Goal: Transaction & Acquisition: Purchase product/service

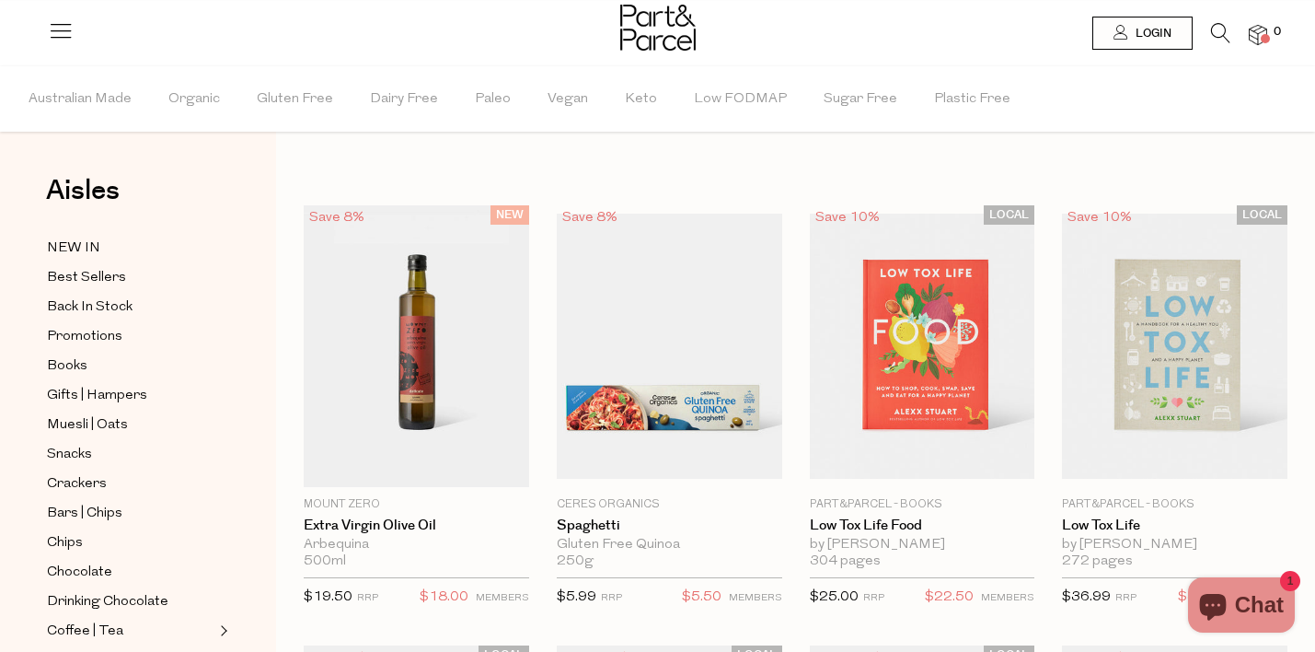
click at [1220, 32] on icon at bounding box center [1220, 33] width 19 height 20
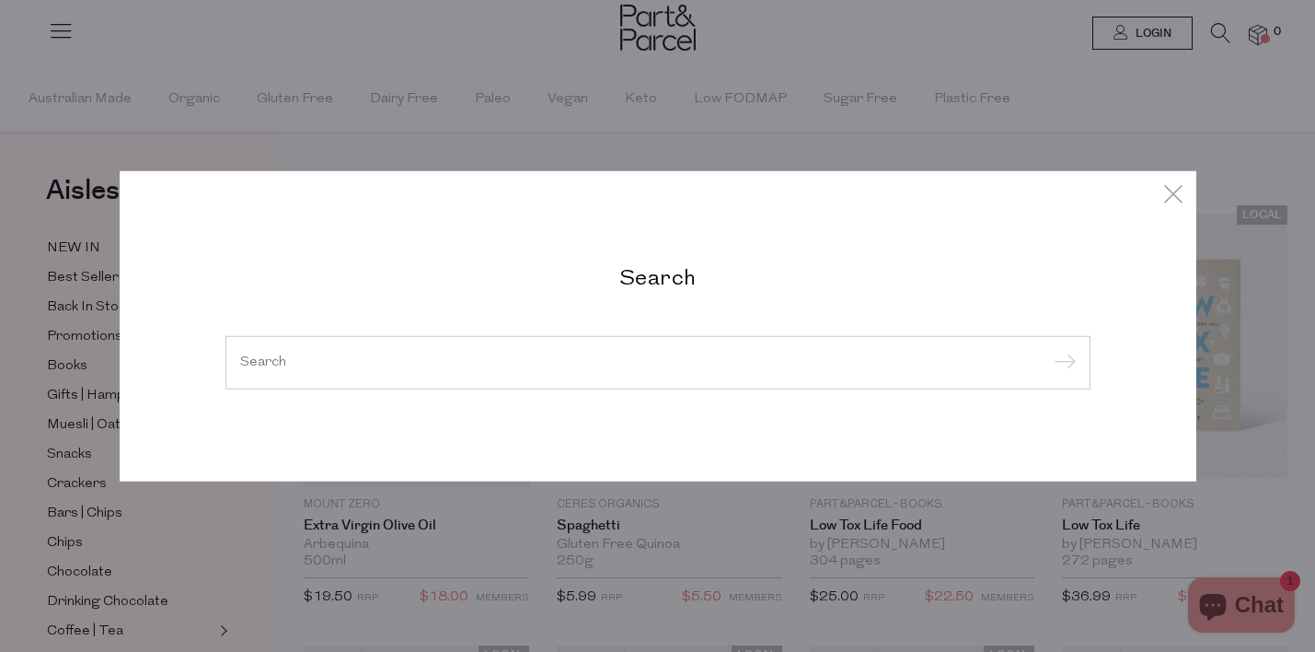
paste input "TEELIXER-CHAGA-100G"
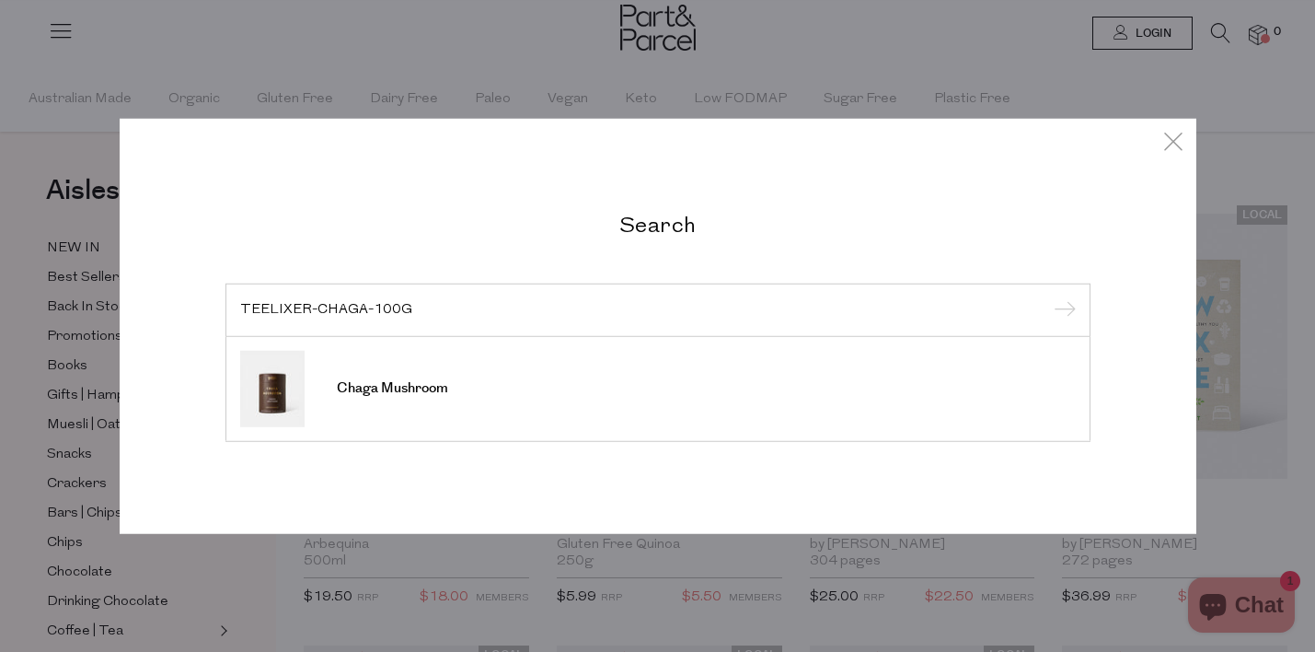
type input "TEELIXER-CHAGA-100G"
click at [1048, 297] on input "submit" at bounding box center [1062, 311] width 28 height 28
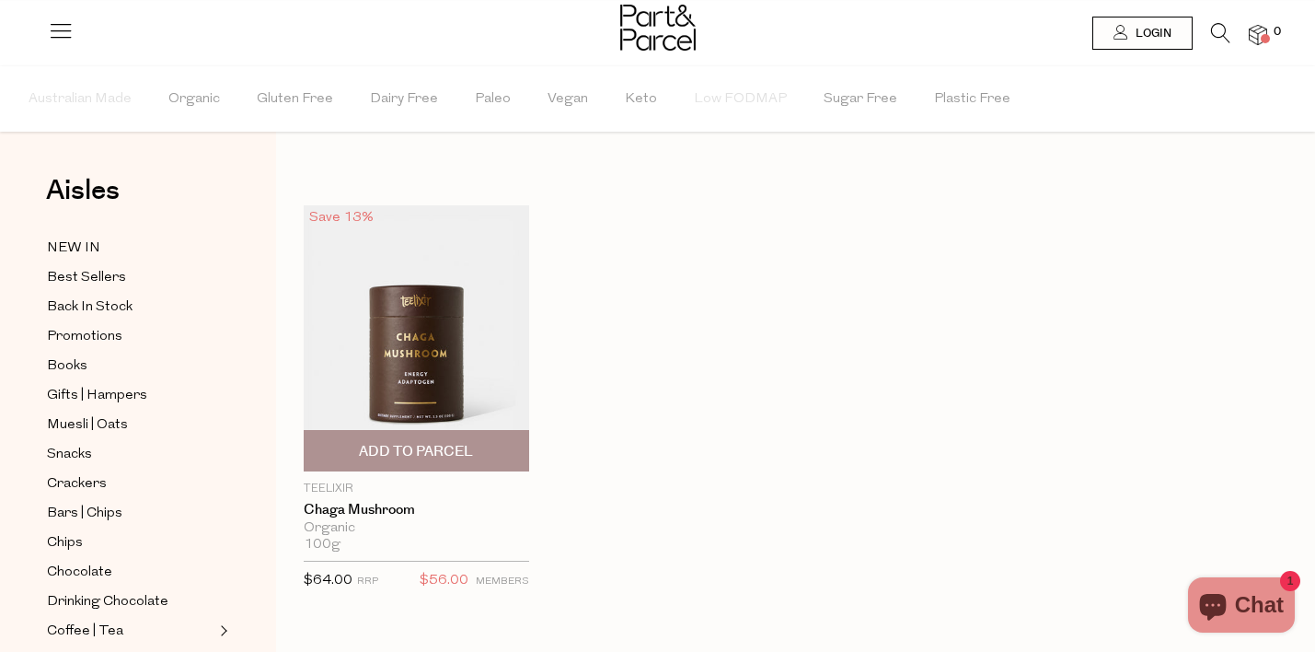
click at [472, 370] on img at bounding box center [416, 338] width 225 height 266
click at [1212, 37] on icon at bounding box center [1220, 33] width 19 height 20
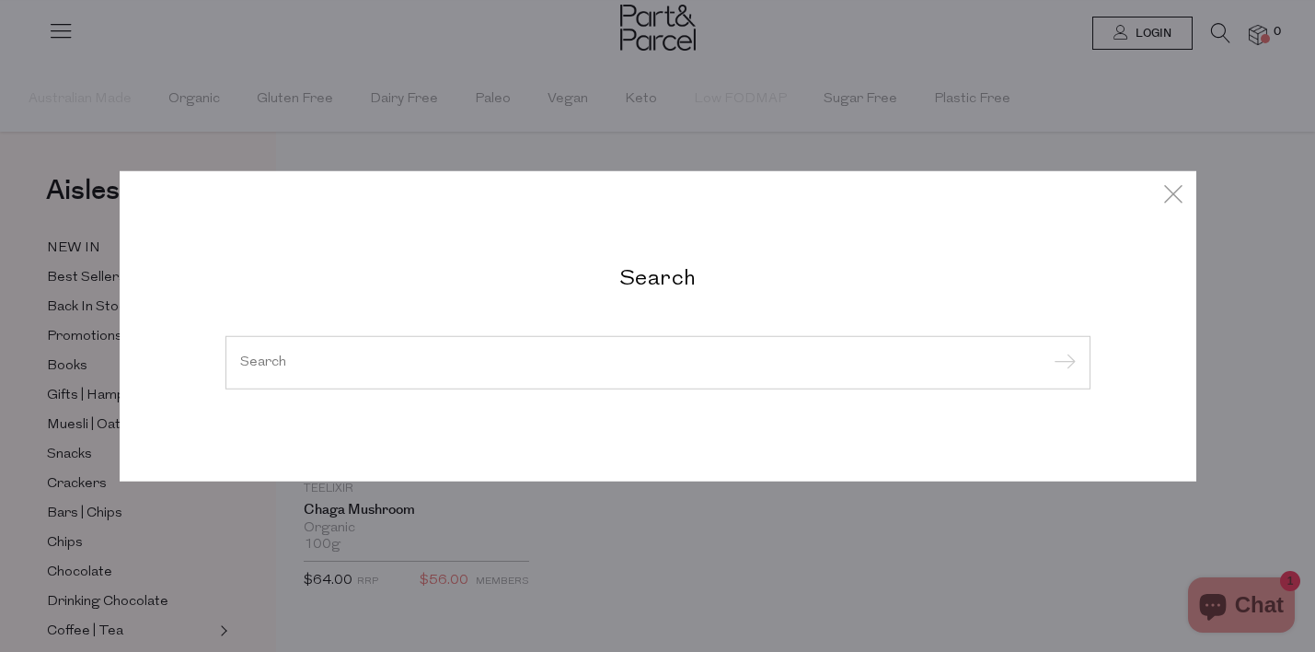
paste input "TEELIXER-REISHI-100G"
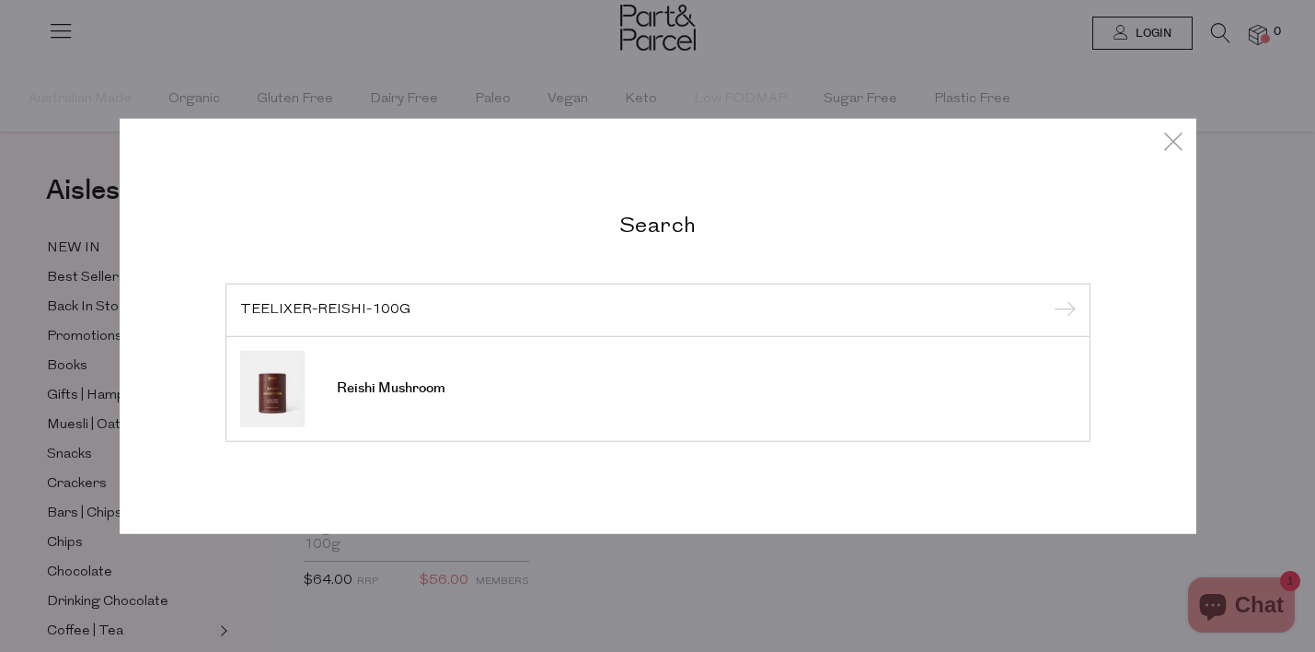
type input "TEELIXER-REISHI-100G"
click at [1048, 297] on input "submit" at bounding box center [1062, 311] width 28 height 28
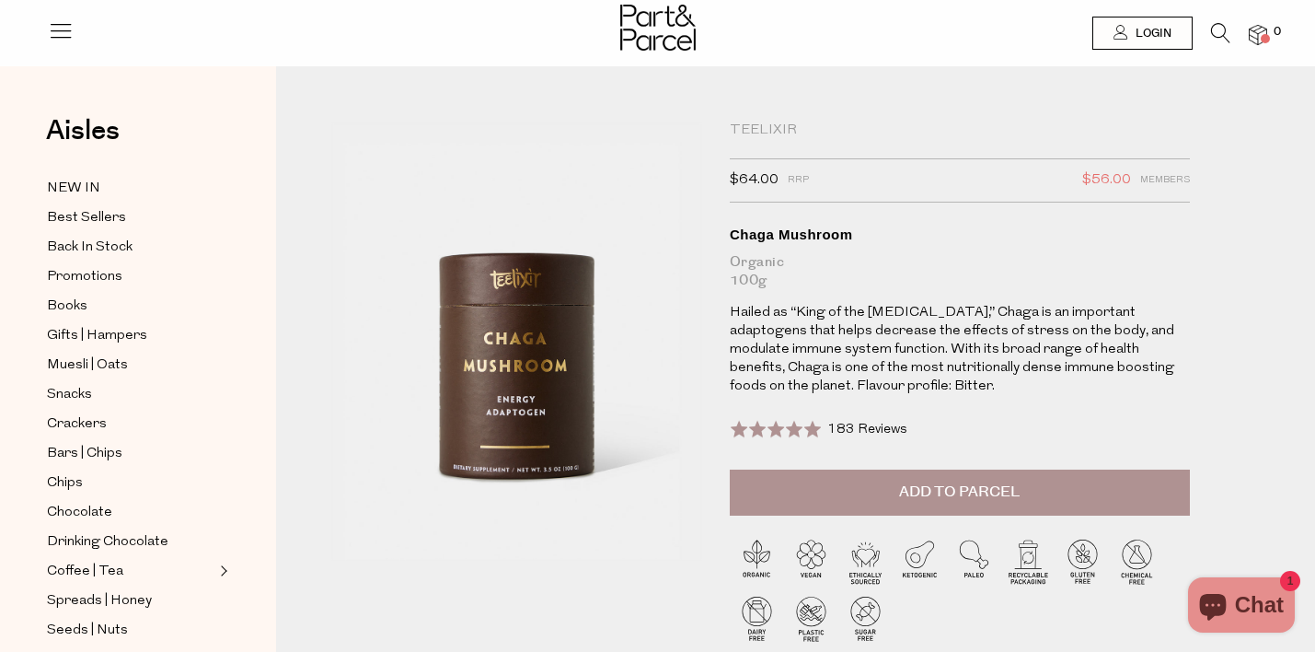
drag, startPoint x: 542, startPoint y: 308, endPoint x: 684, endPoint y: 150, distance: 212.5
click at [757, 132] on div "Teelixir" at bounding box center [960, 130] width 460 height 18
copy div "Teelixir"
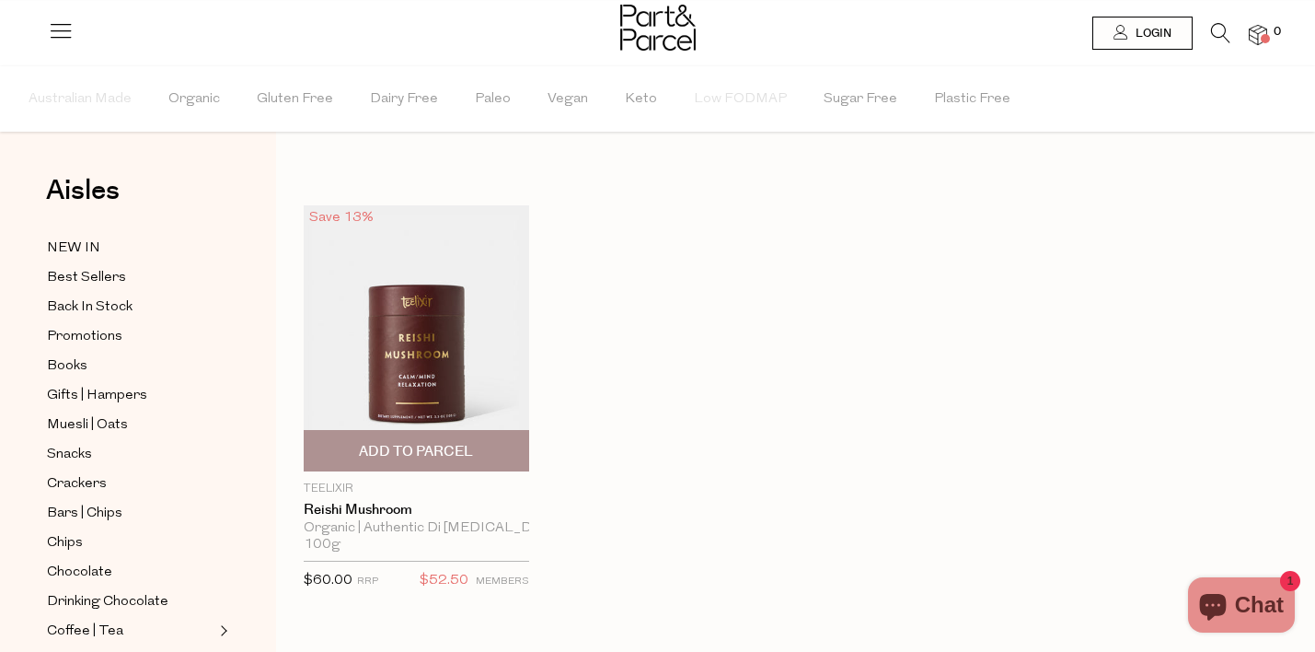
click at [461, 299] on img at bounding box center [416, 338] width 225 height 266
click at [1216, 35] on icon at bounding box center [1220, 33] width 19 height 20
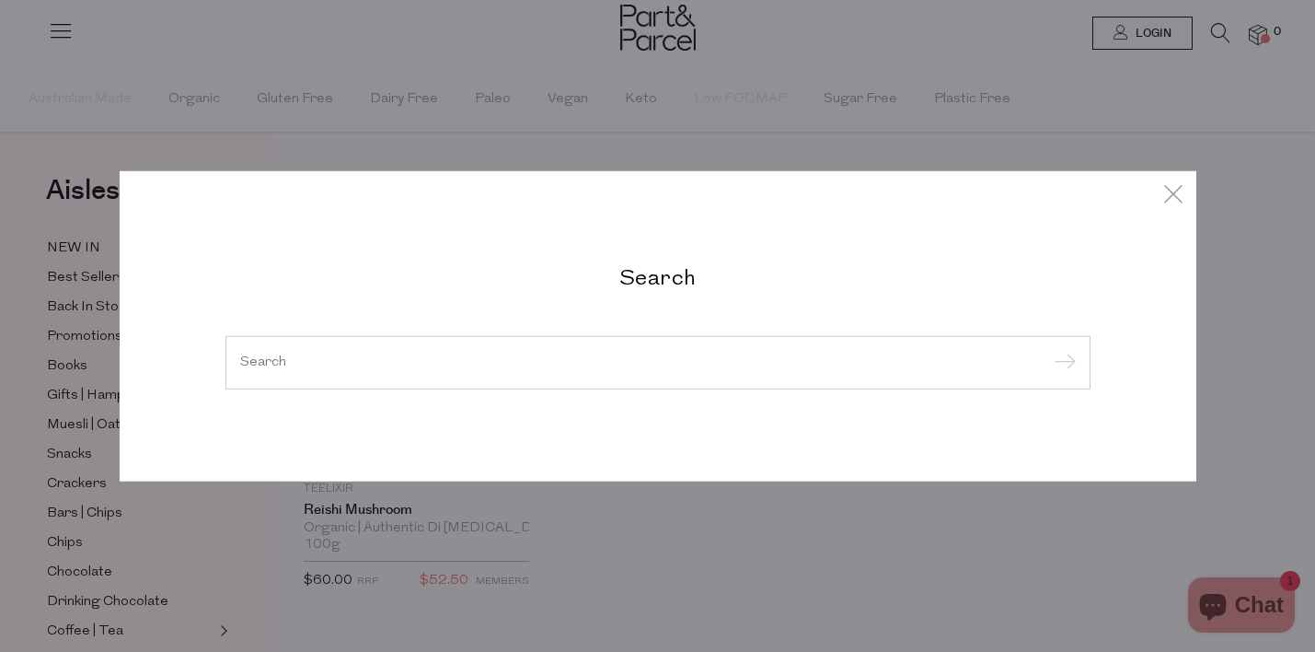
paste input "TEELIXER-PEARL-BEAUTY-TONIC-50G"
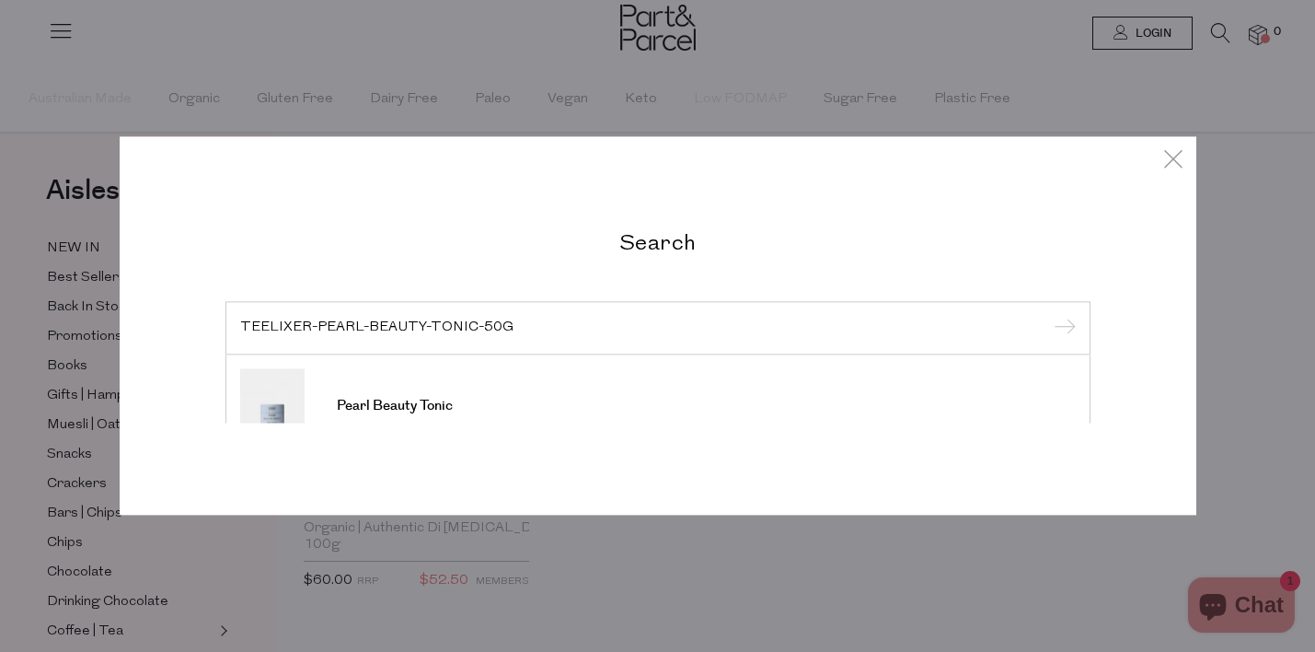
type input "TEELIXER-PEARL-BEAUTY-TONIC-50G"
click at [1048, 315] on input "submit" at bounding box center [1062, 329] width 28 height 28
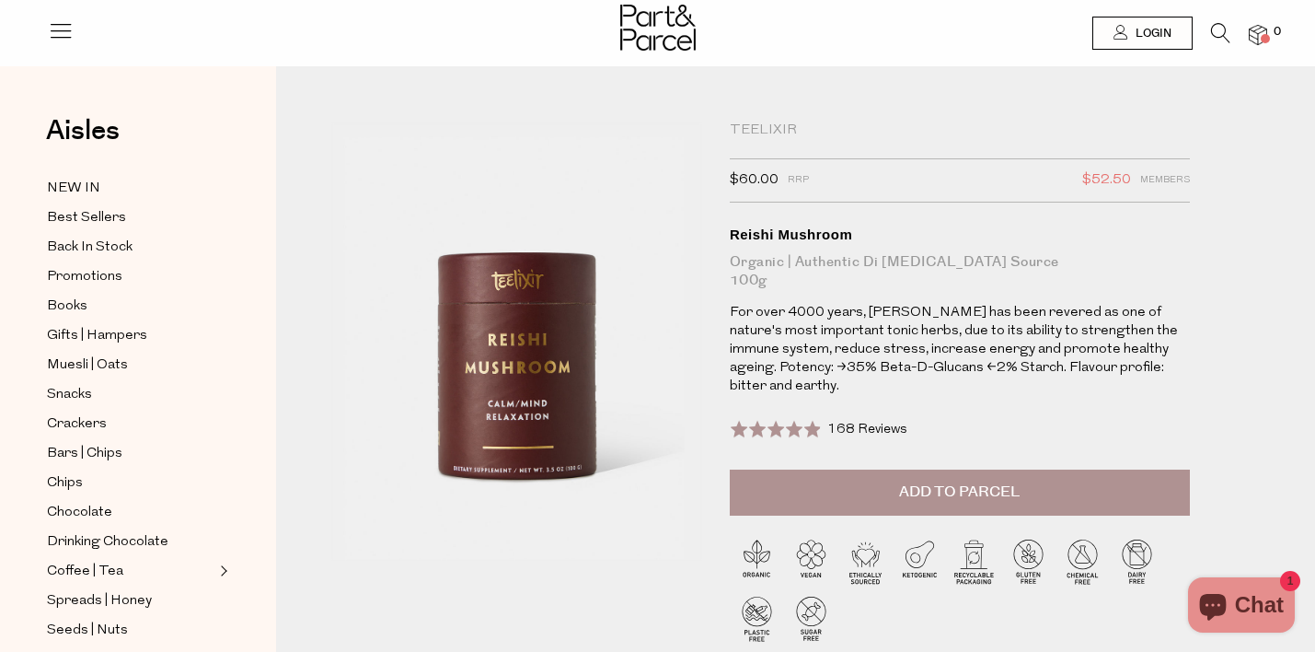
click at [510, 317] on img at bounding box center [428, 511] width 667 height 788
drag, startPoint x: 508, startPoint y: 325, endPoint x: 768, endPoint y: 25, distance: 396.7
click at [771, 129] on div "Teelixir" at bounding box center [960, 130] width 460 height 18
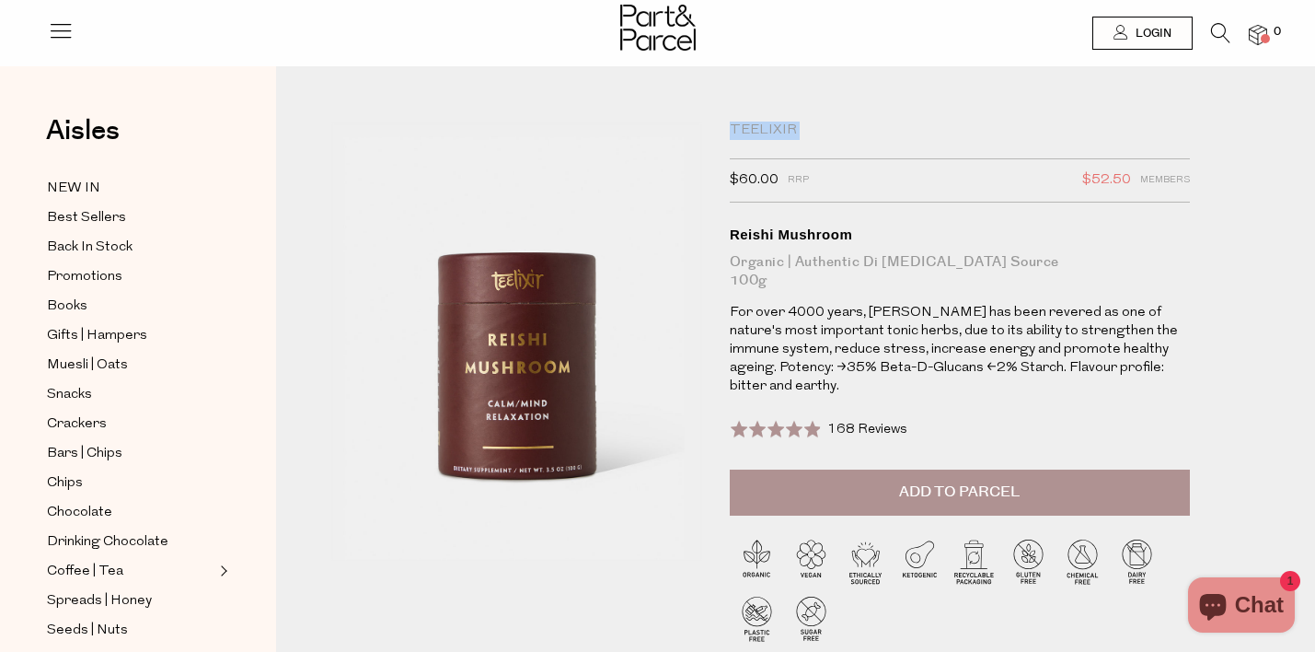
copy div "Teelixir"
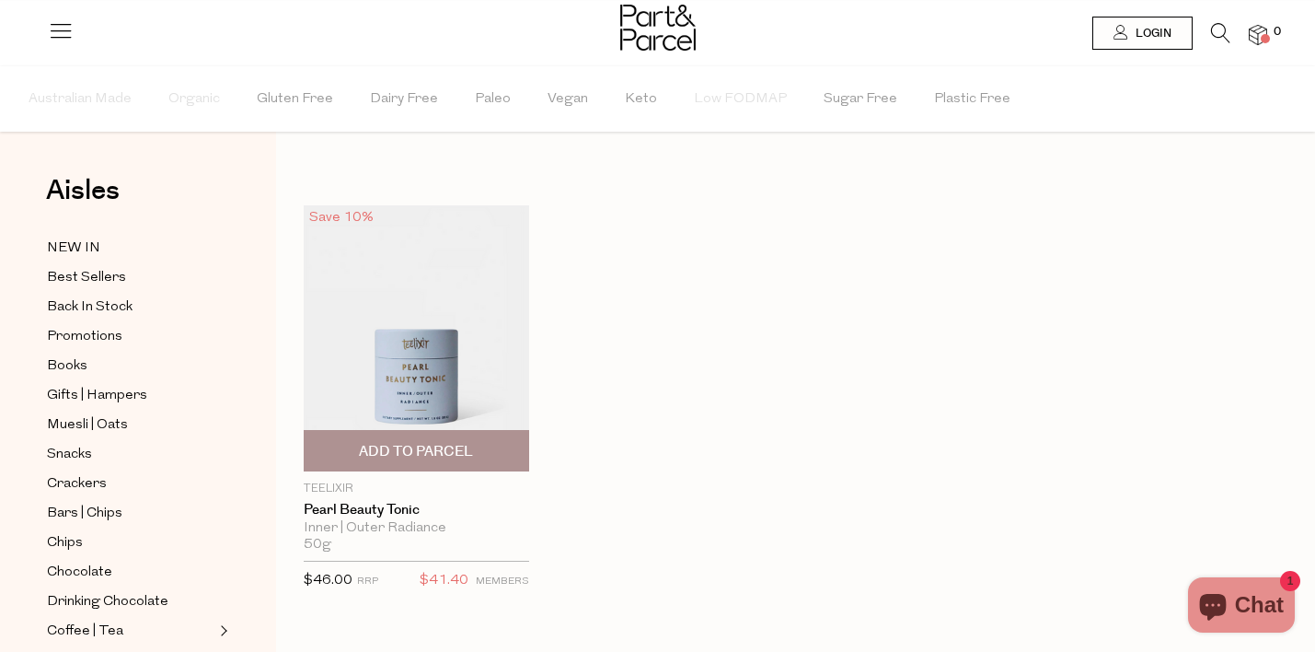
click at [495, 352] on img at bounding box center [416, 338] width 225 height 266
click at [1217, 31] on icon at bounding box center [1220, 33] width 19 height 20
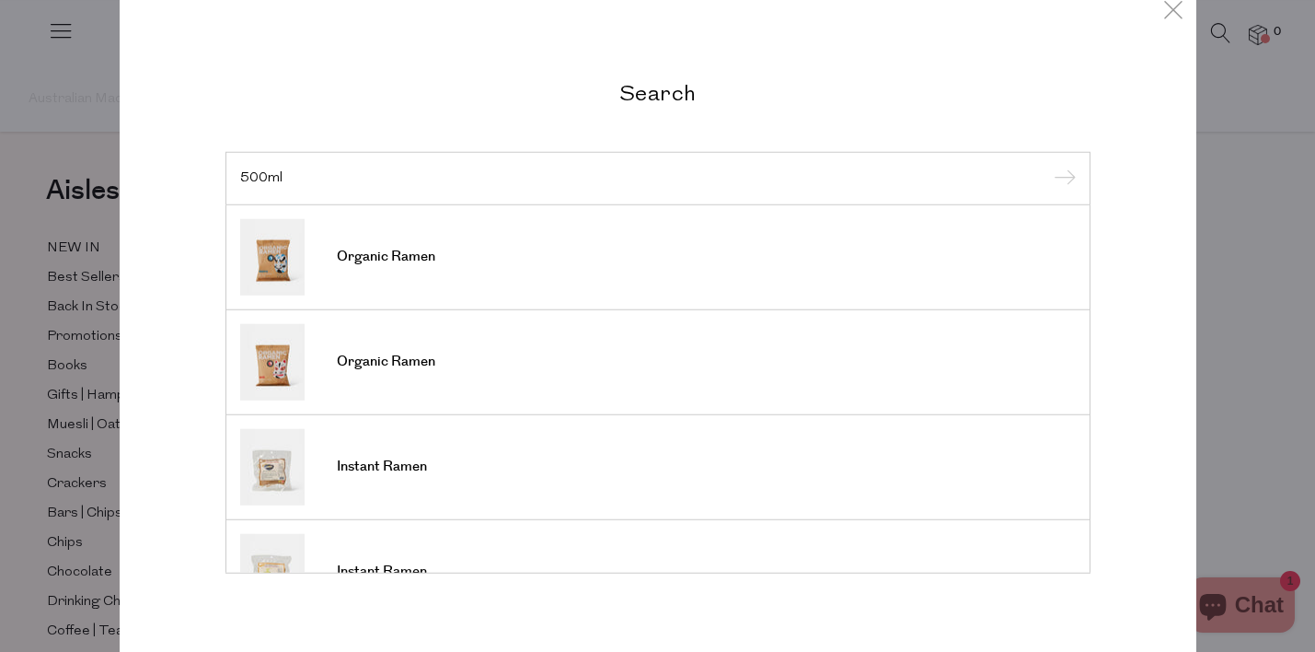
type input "500ml"
click at [1048, 166] on input "submit" at bounding box center [1062, 180] width 28 height 28
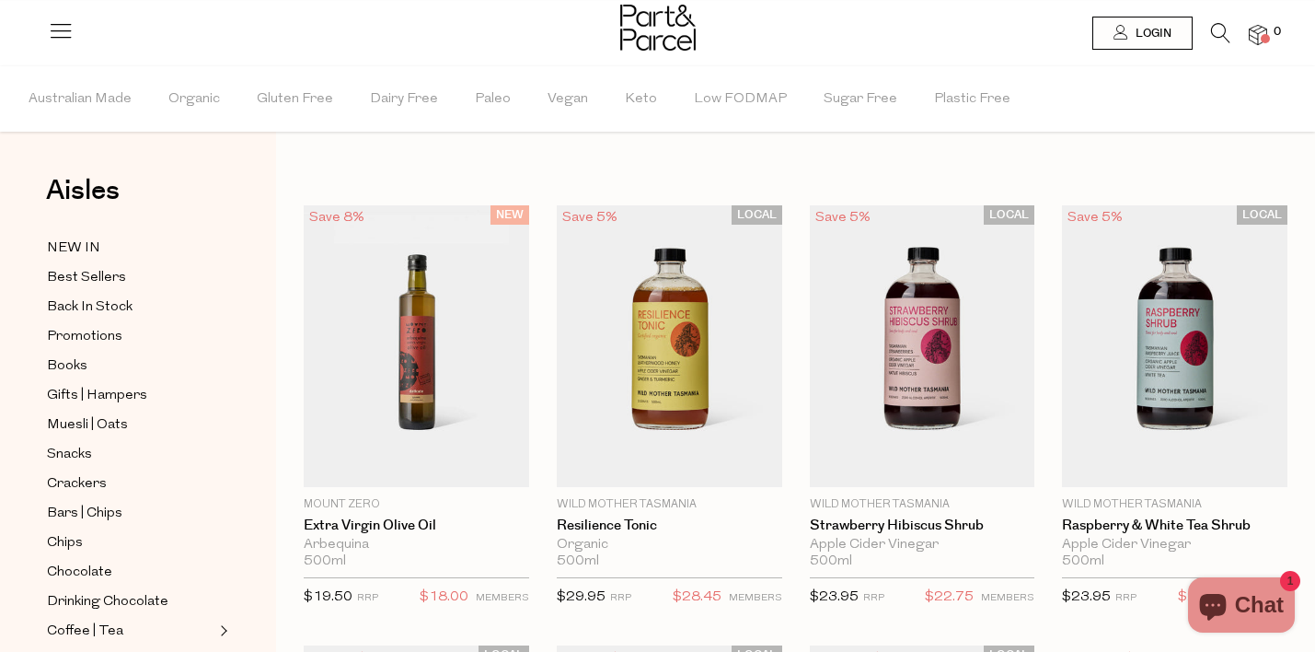
click at [1221, 32] on icon at bounding box center [1220, 33] width 19 height 20
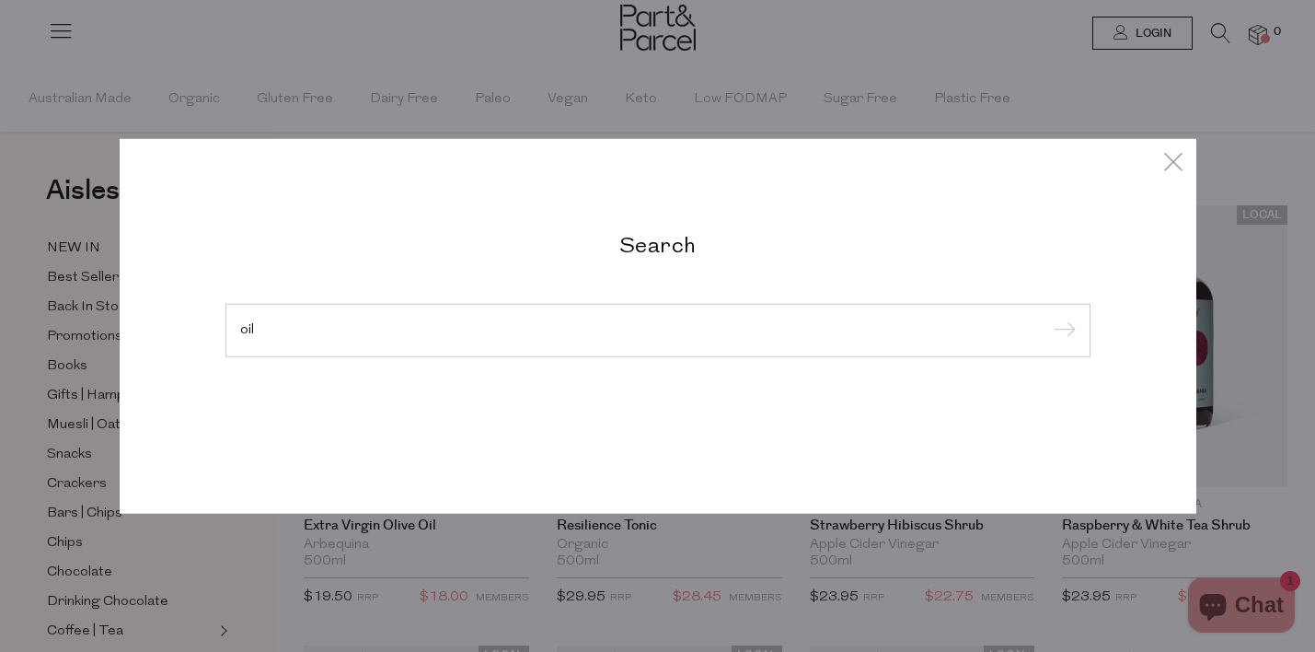
type input "oil"
click at [1048, 318] on input "submit" at bounding box center [1062, 332] width 28 height 28
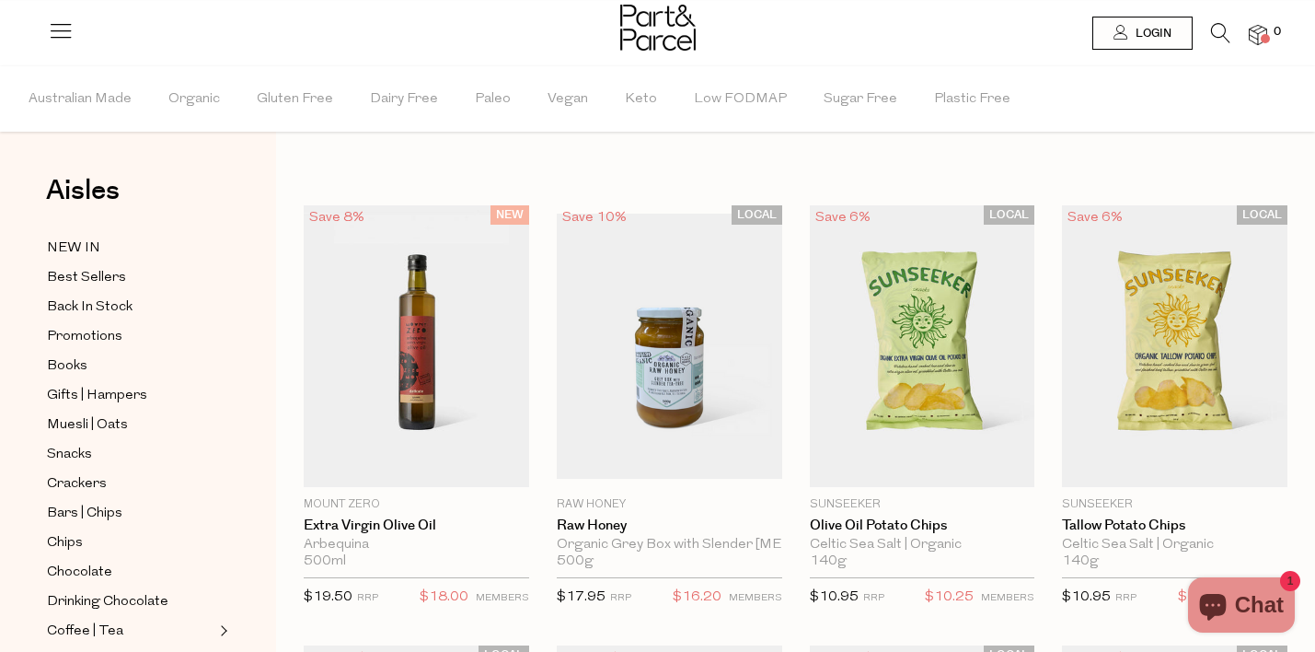
scroll to position [1, 0]
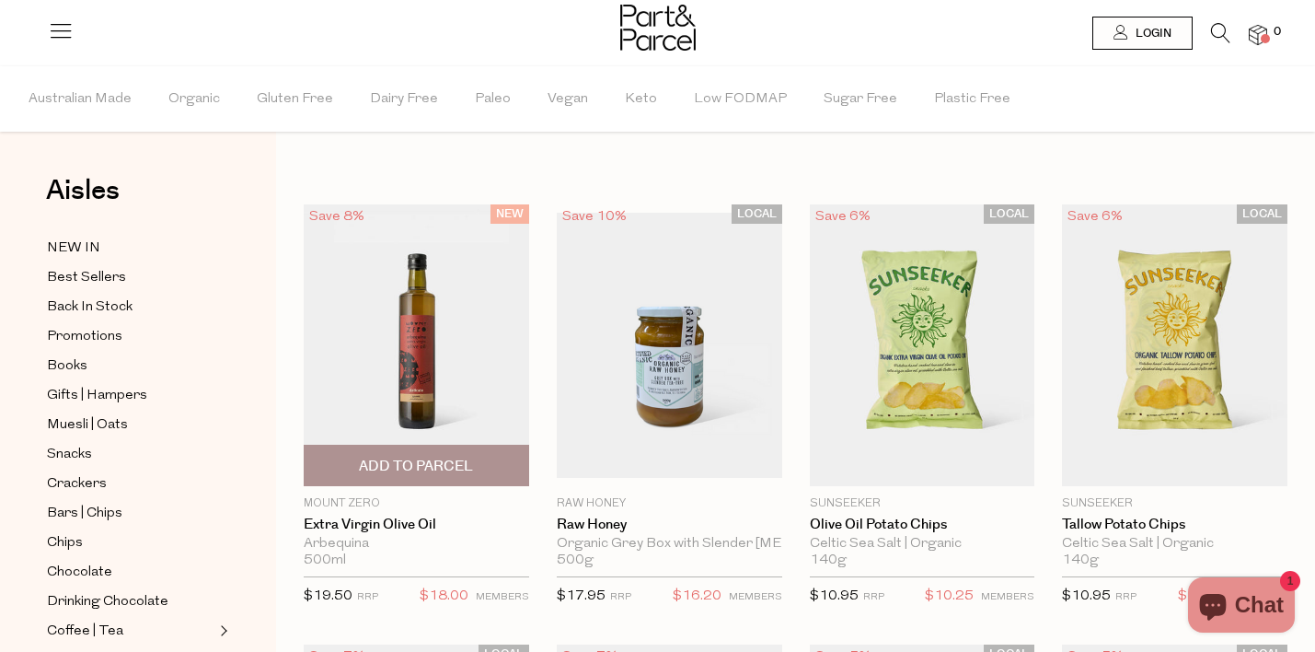
click at [426, 380] on img at bounding box center [416, 345] width 225 height 282
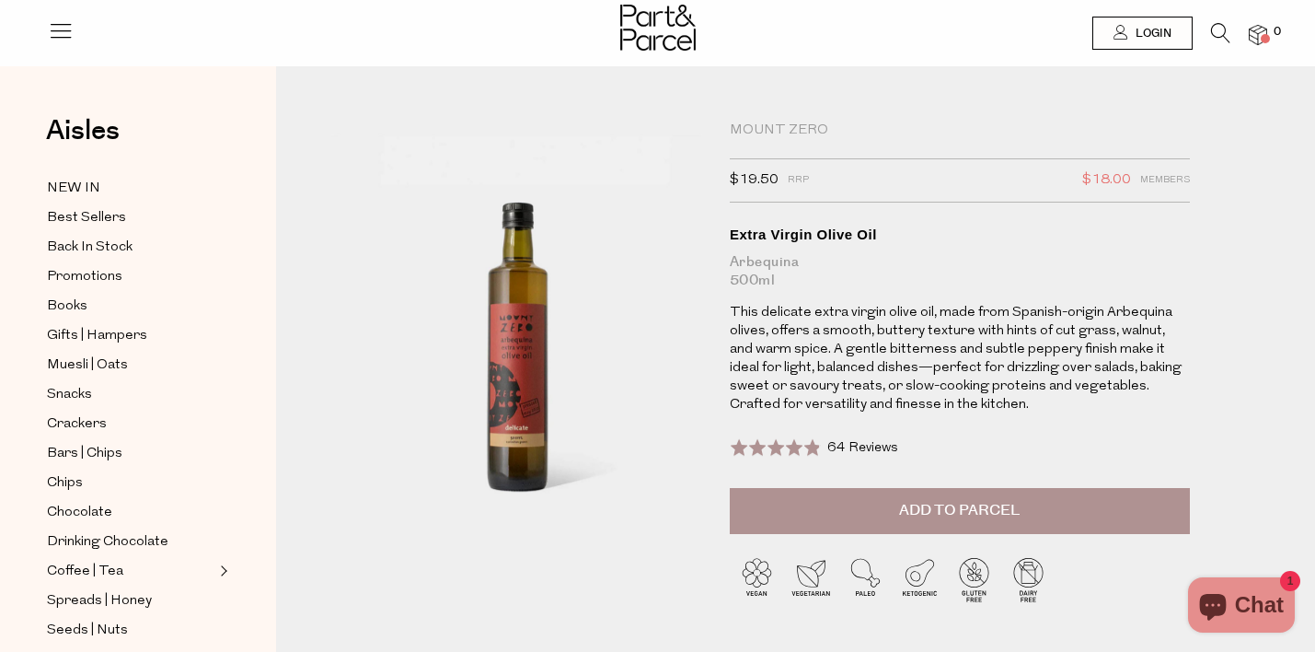
drag, startPoint x: 375, startPoint y: 373, endPoint x: 334, endPoint y: 29, distance: 345.7
click at [1215, 26] on icon at bounding box center [1220, 33] width 19 height 20
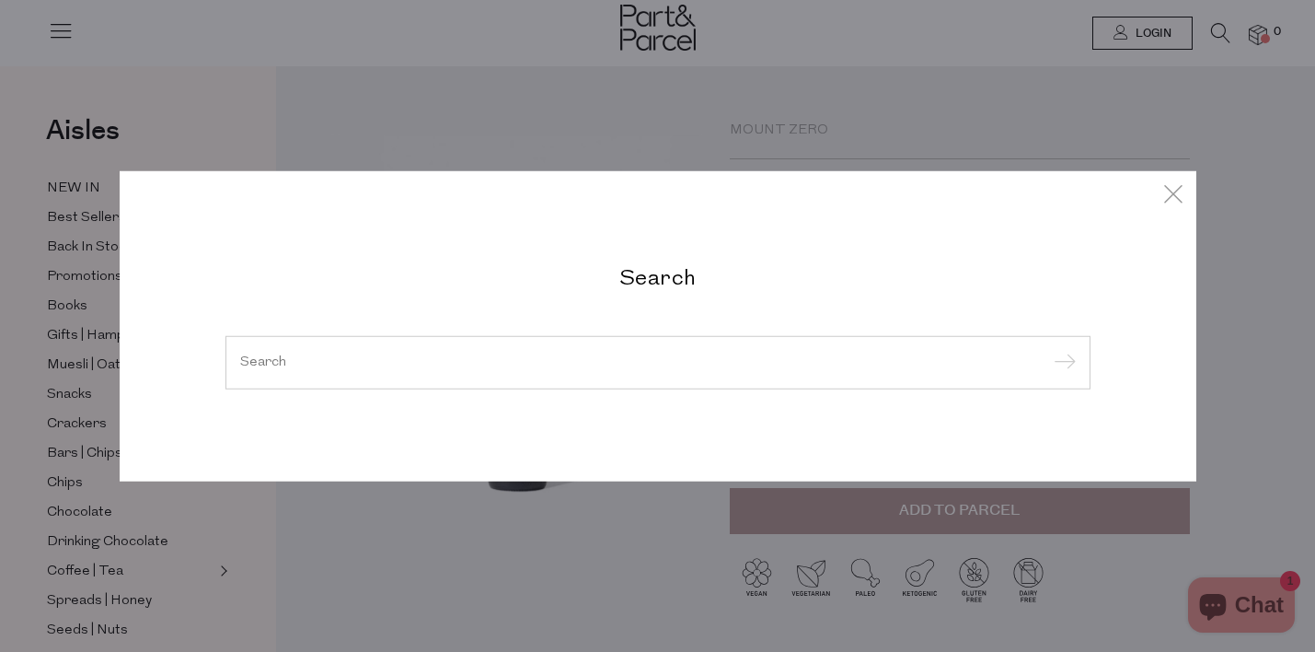
click at [150, 71] on div "Search" at bounding box center [658, 326] width 1077 height 652
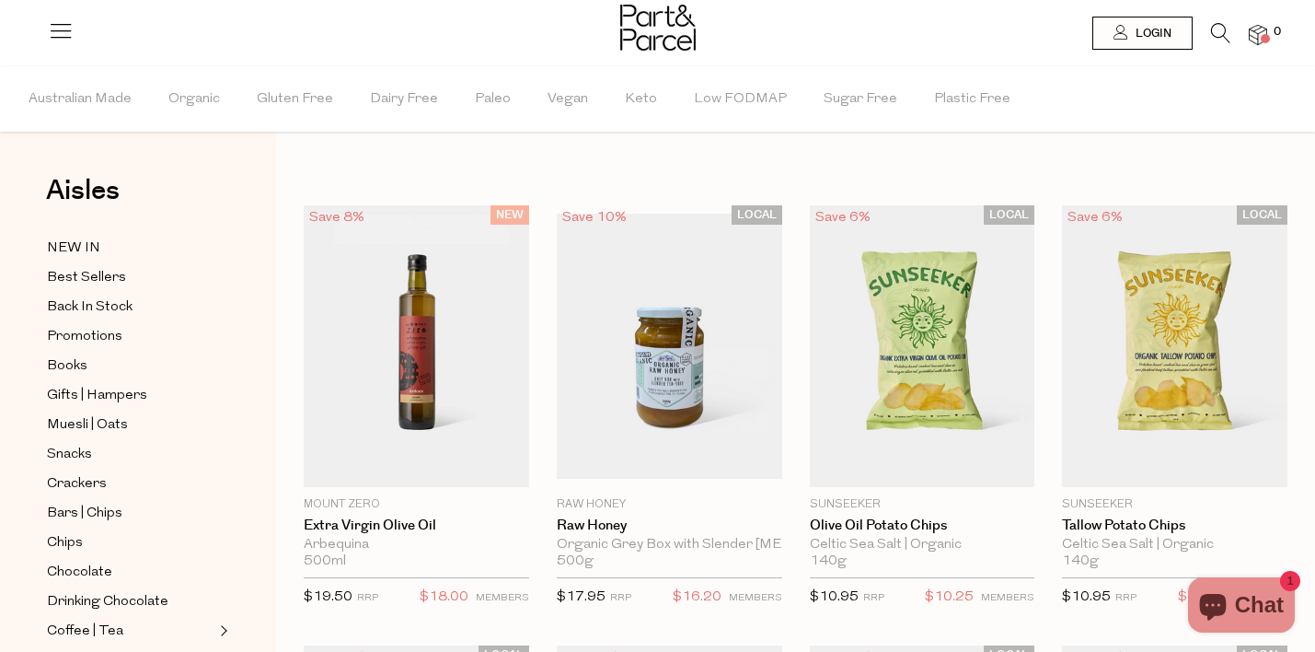
click at [1231, 41] on li "0" at bounding box center [1249, 35] width 37 height 25
click at [1226, 41] on icon at bounding box center [1220, 33] width 19 height 20
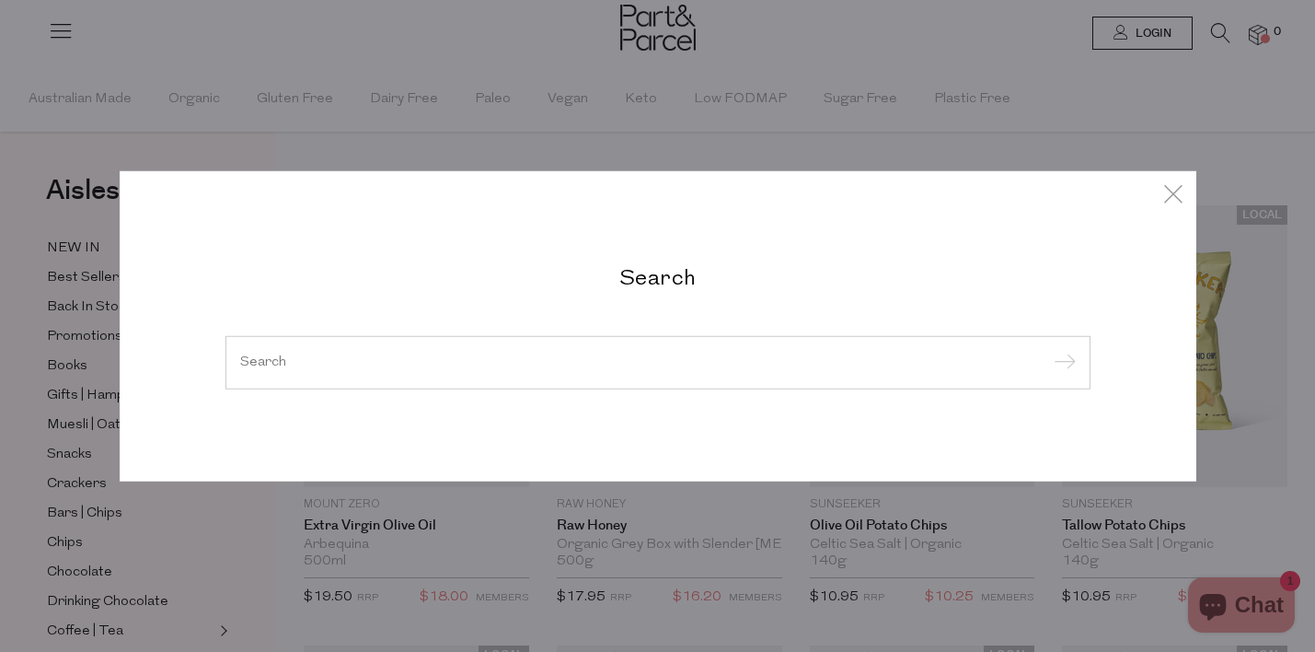
click at [327, 353] on div at bounding box center [657, 362] width 865 height 53
click at [264, 377] on div at bounding box center [657, 362] width 865 height 53
click at [260, 356] on input "search" at bounding box center [658, 362] width 836 height 14
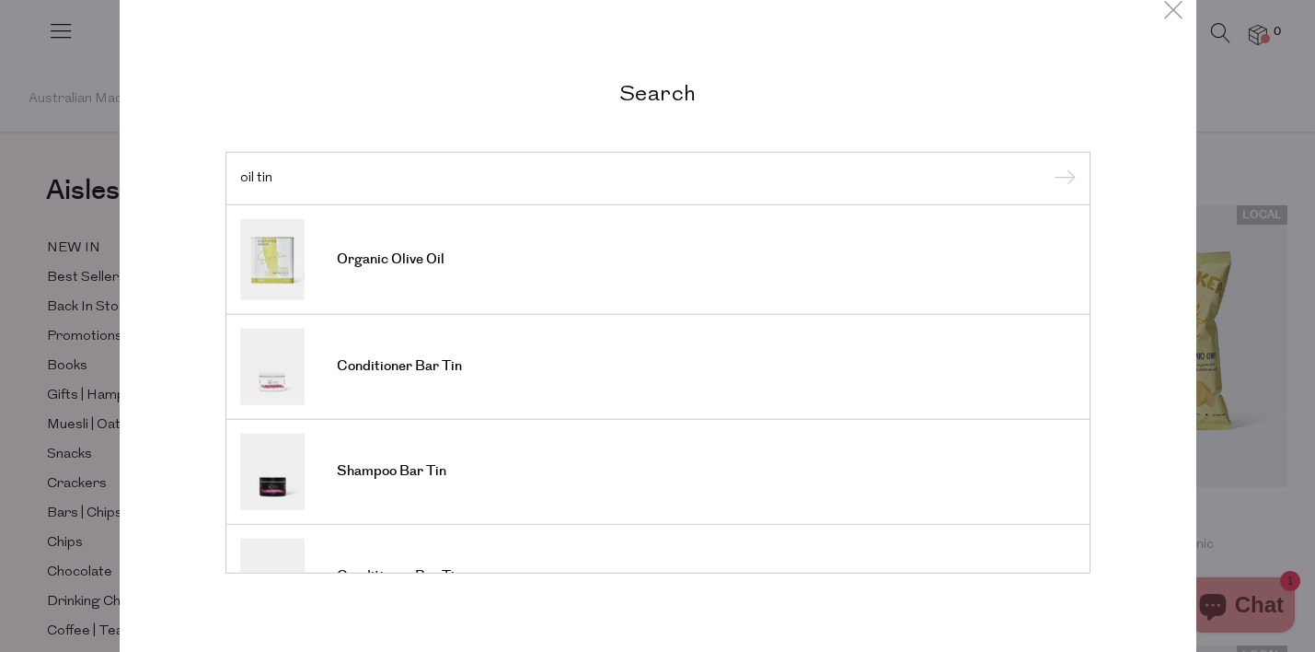
type input "oil tin"
click at [1048, 166] on input "submit" at bounding box center [1062, 180] width 28 height 28
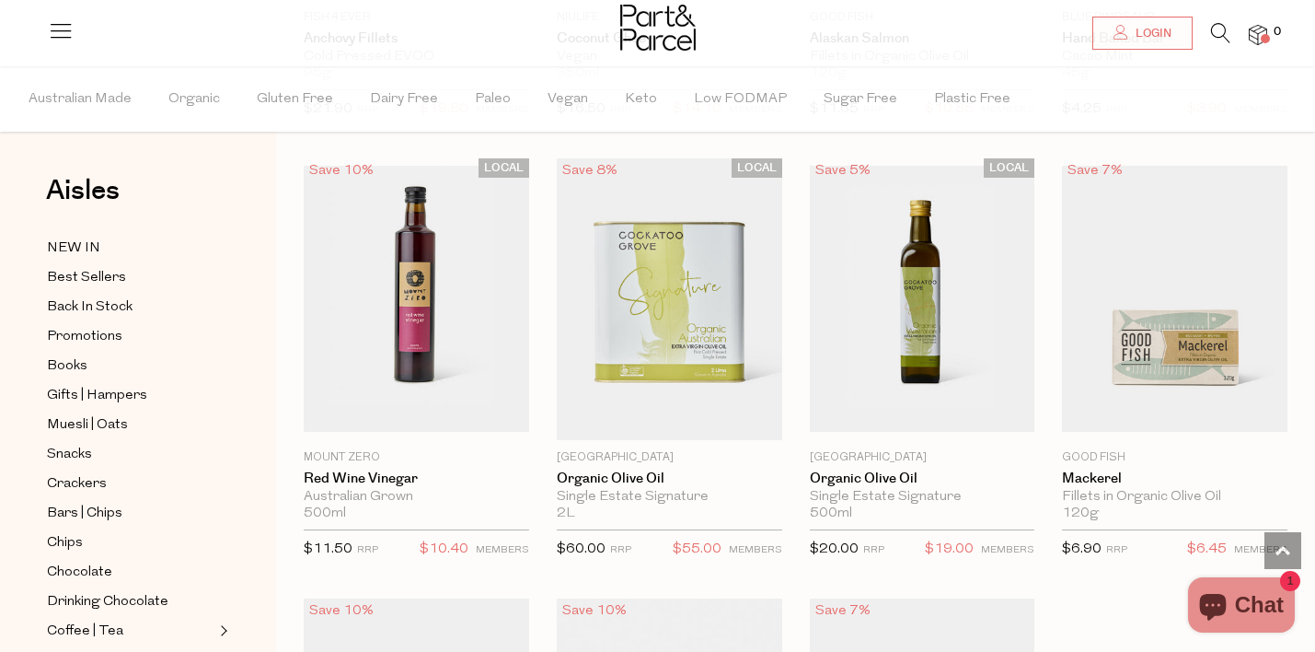
scroll to position [3429, 0]
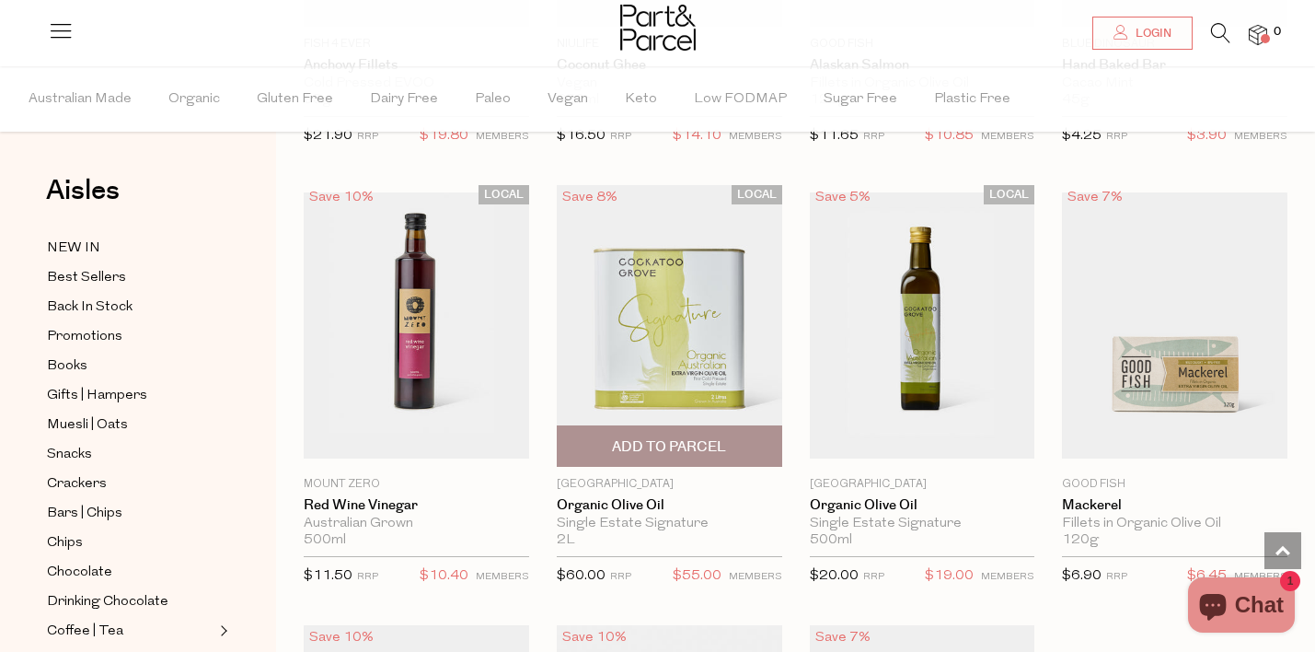
click at [688, 306] on img at bounding box center [669, 326] width 225 height 282
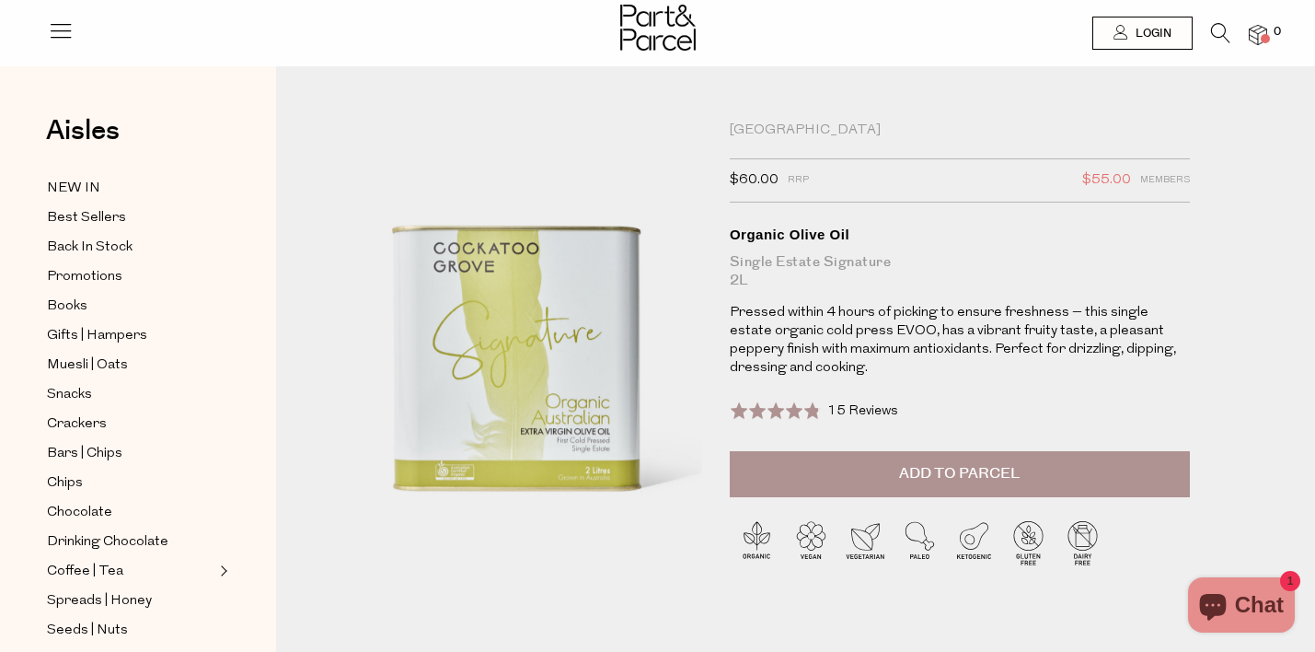
drag, startPoint x: 523, startPoint y: 293, endPoint x: 625, endPoint y: 3, distance: 307.4
